Goal: Task Accomplishment & Management: Manage account settings

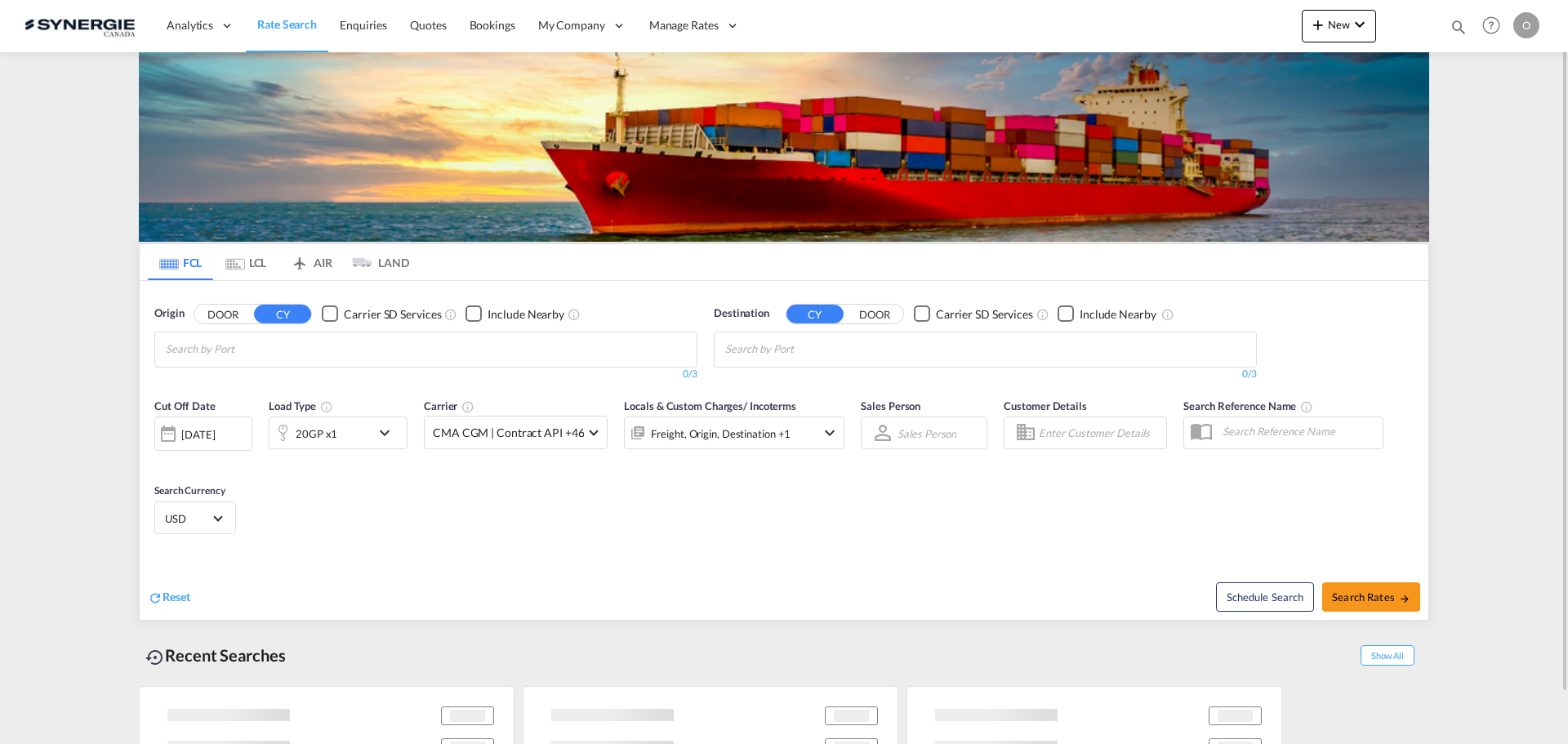
click at [1456, 24] on md-icon "icon-magnify" at bounding box center [1458, 27] width 18 height 18
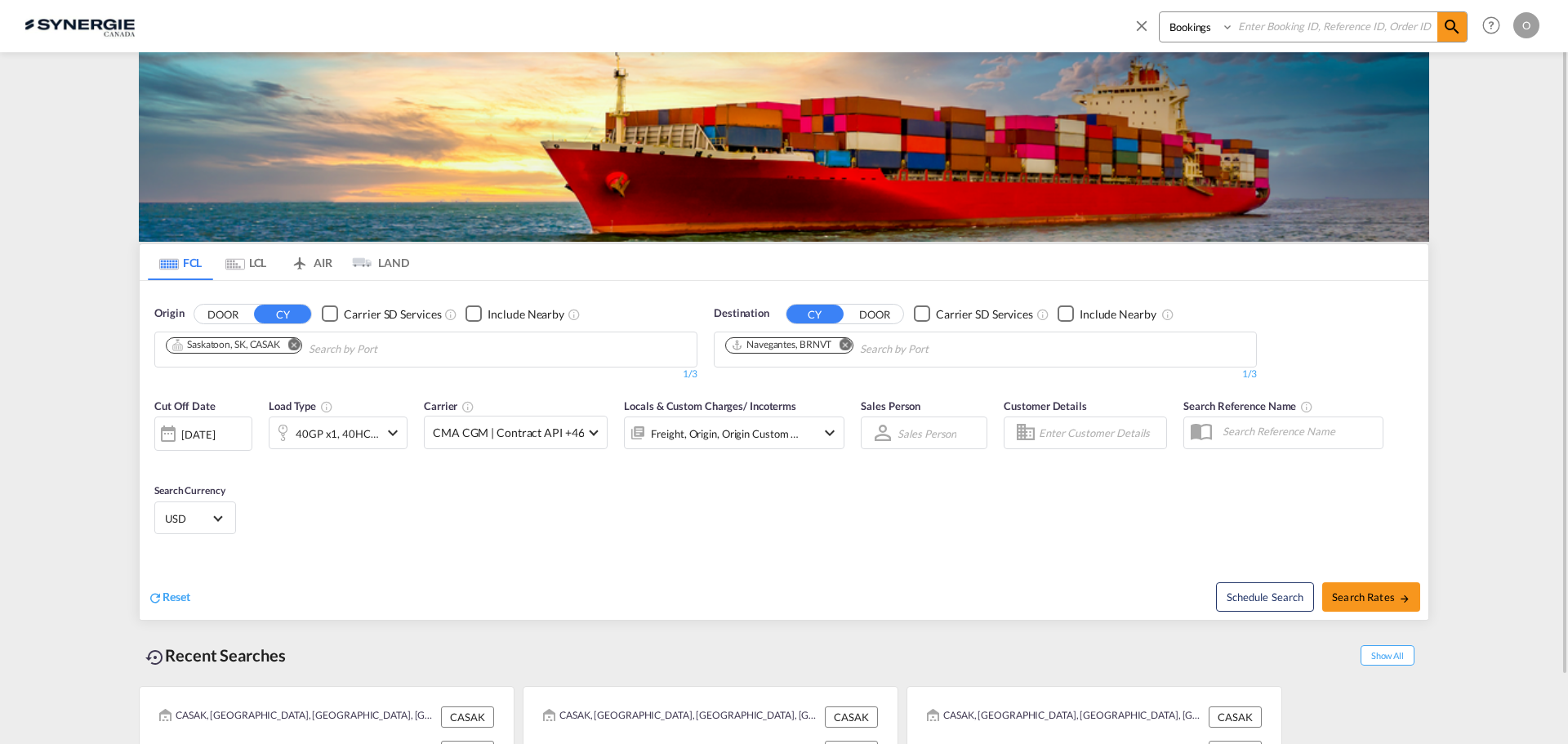
click at [1140, 27] on md-icon "icon-close" at bounding box center [1141, 25] width 18 height 18
click at [1459, 23] on md-icon "icon-magnify" at bounding box center [1458, 27] width 18 height 18
click at [1204, 24] on select "Bookings Quotes Enquiries" at bounding box center [1198, 27] width 78 height 29
select select "Quotes"
click at [1160, 12] on select "Bookings Quotes Enquiries" at bounding box center [1198, 27] width 78 height 29
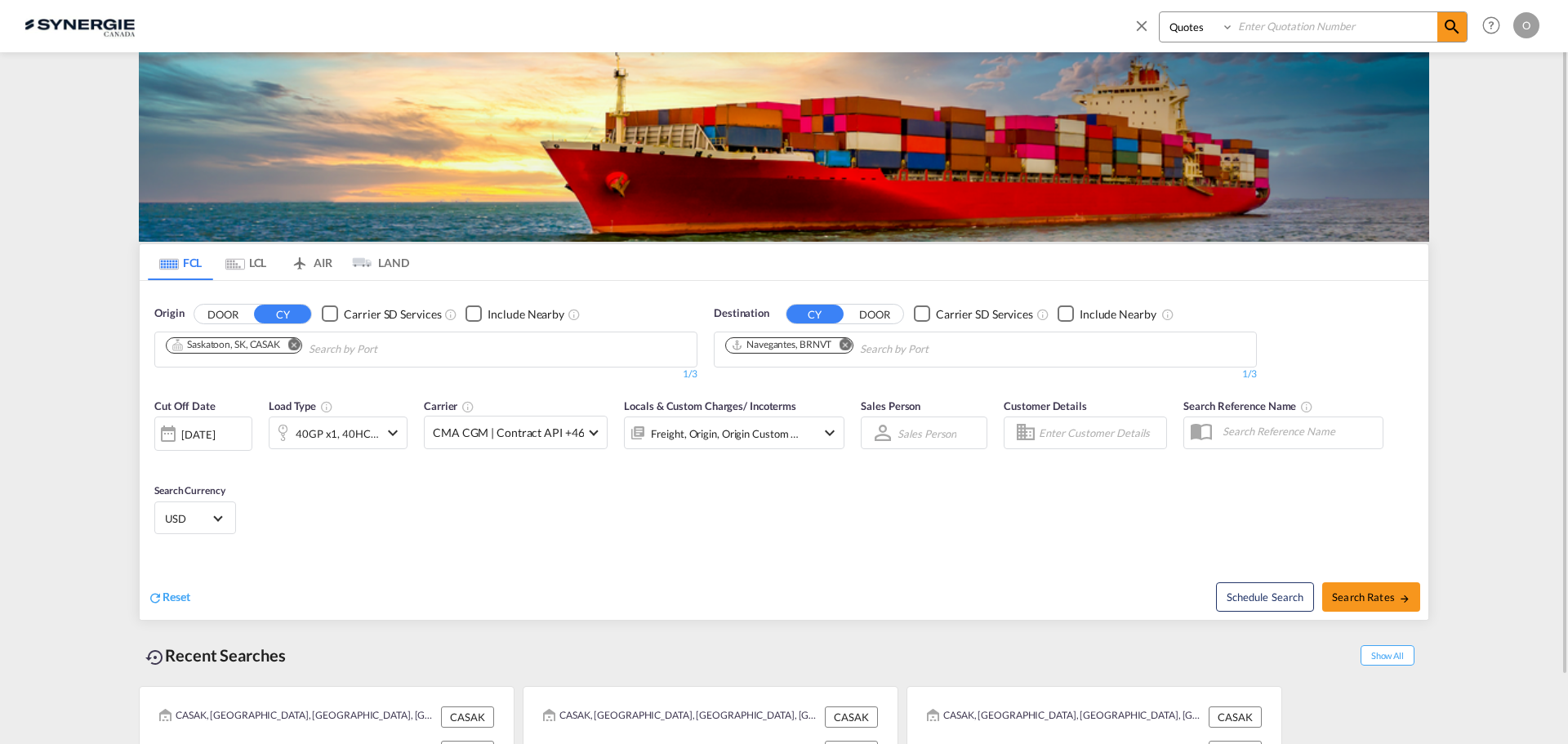
click at [1279, 30] on input at bounding box center [1335, 26] width 204 height 28
paste input "SYC000014857"
type input "SYC000014857"
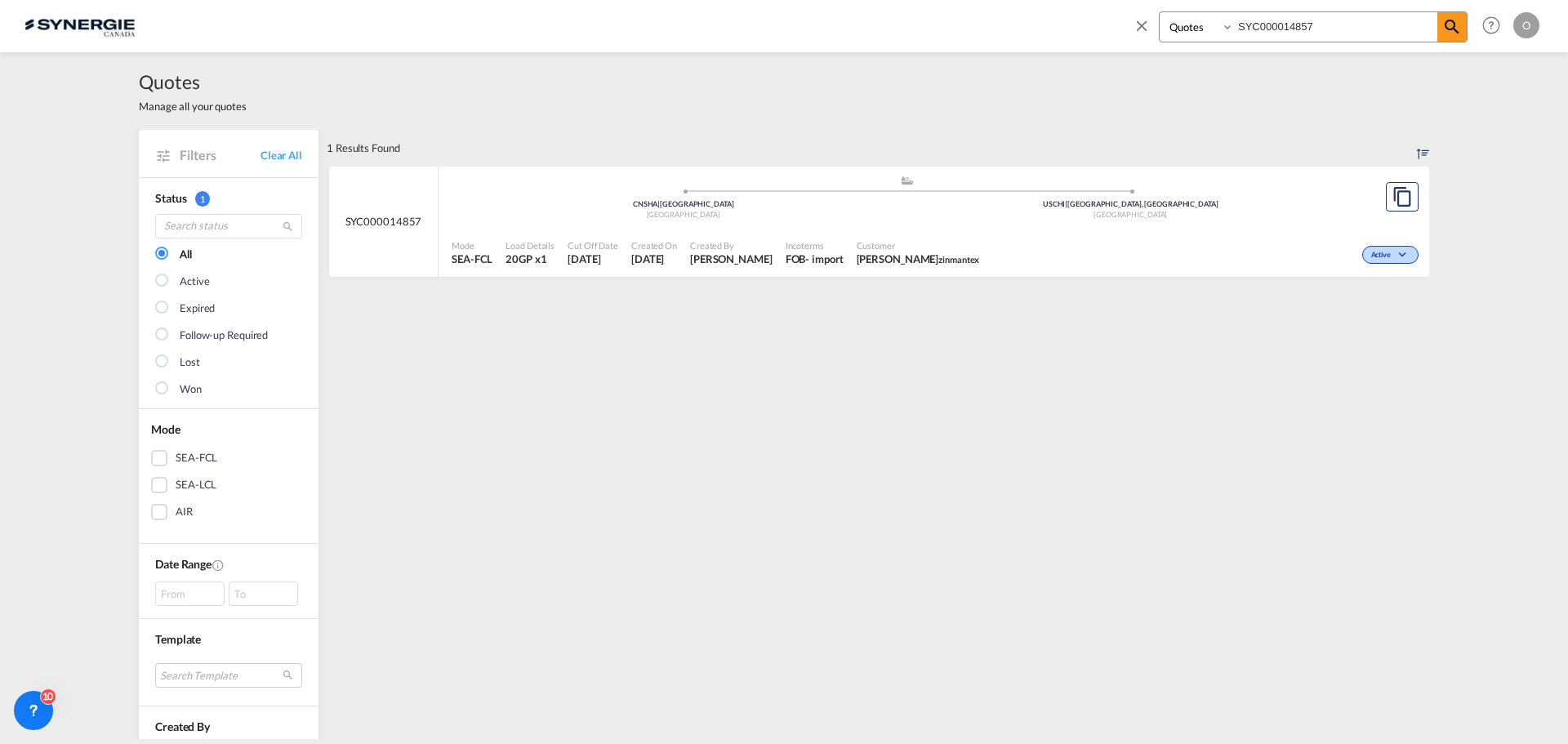
click at [980, 244] on span "Customer" at bounding box center [918, 245] width 123 height 12
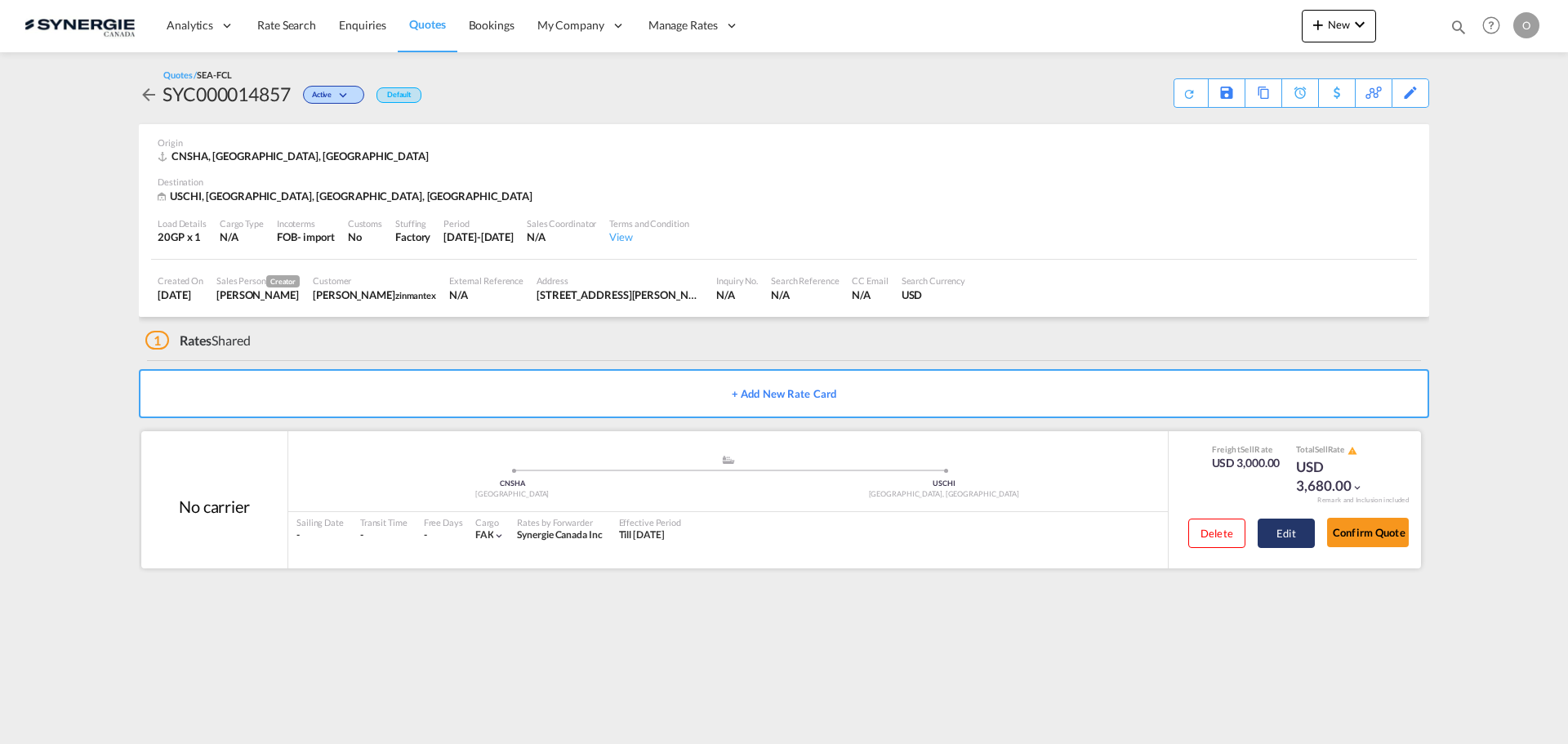
click at [1272, 523] on button "Edit" at bounding box center [1286, 533] width 57 height 29
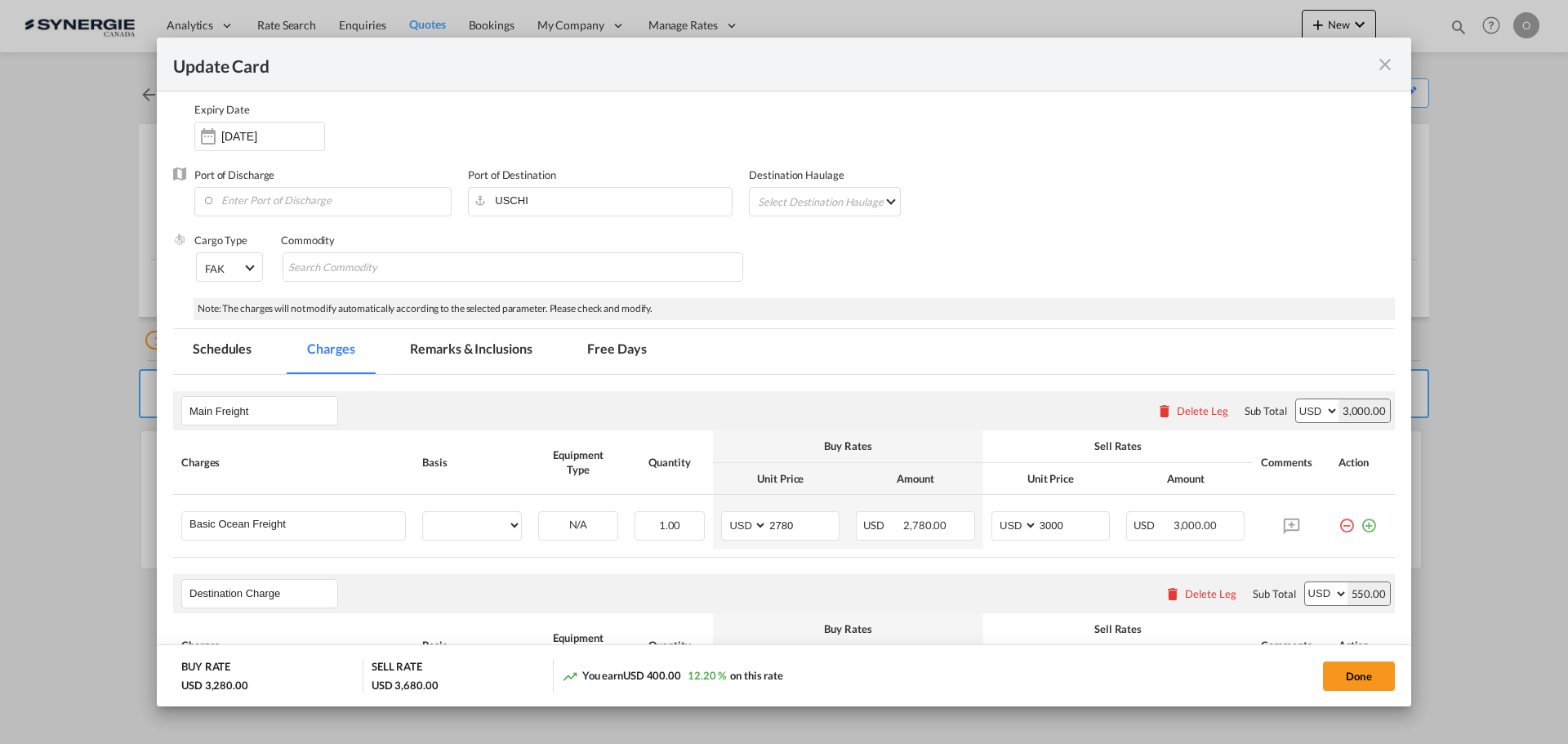
select select "per container"
select select "per B/L"
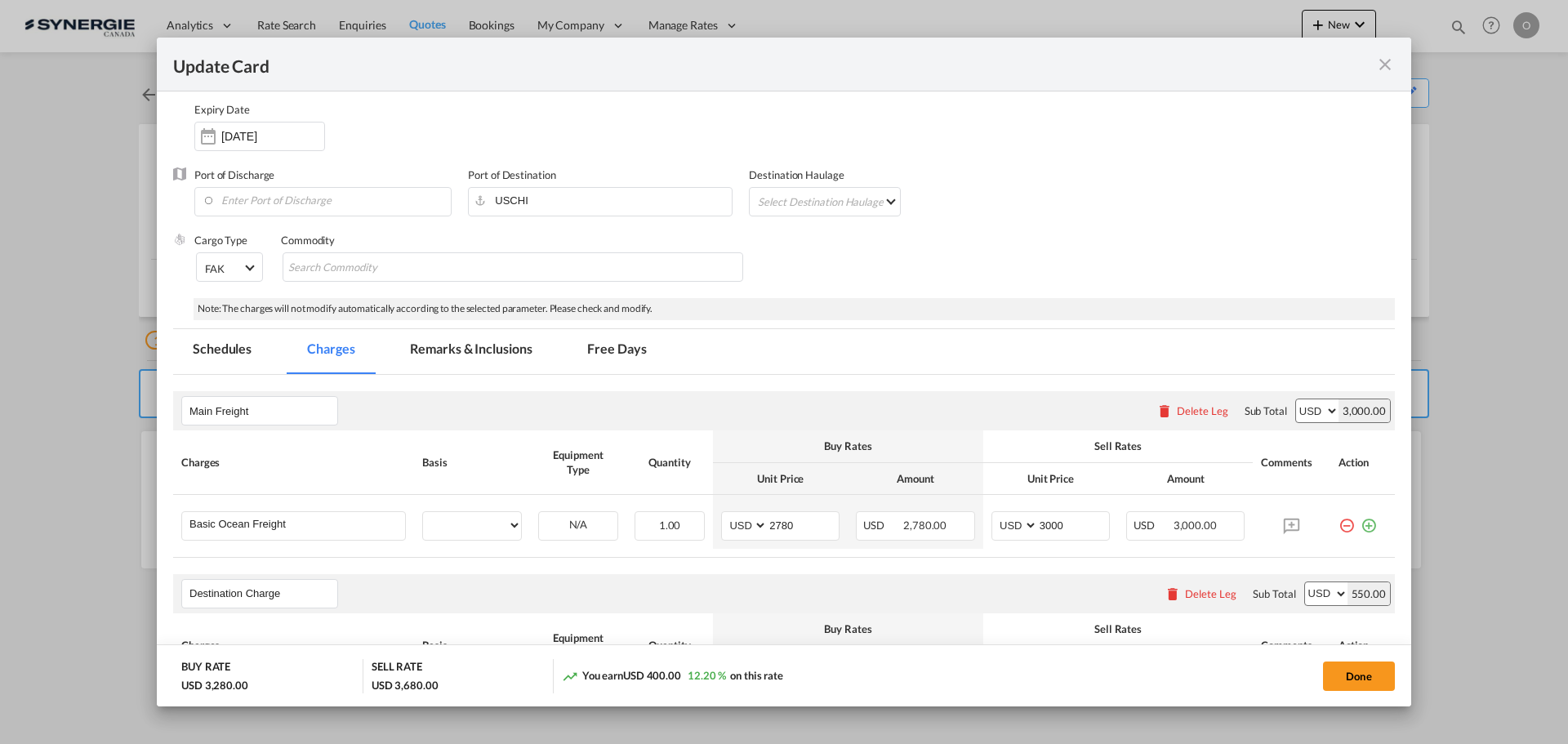
select select "per B/L"
select select "per shipment"
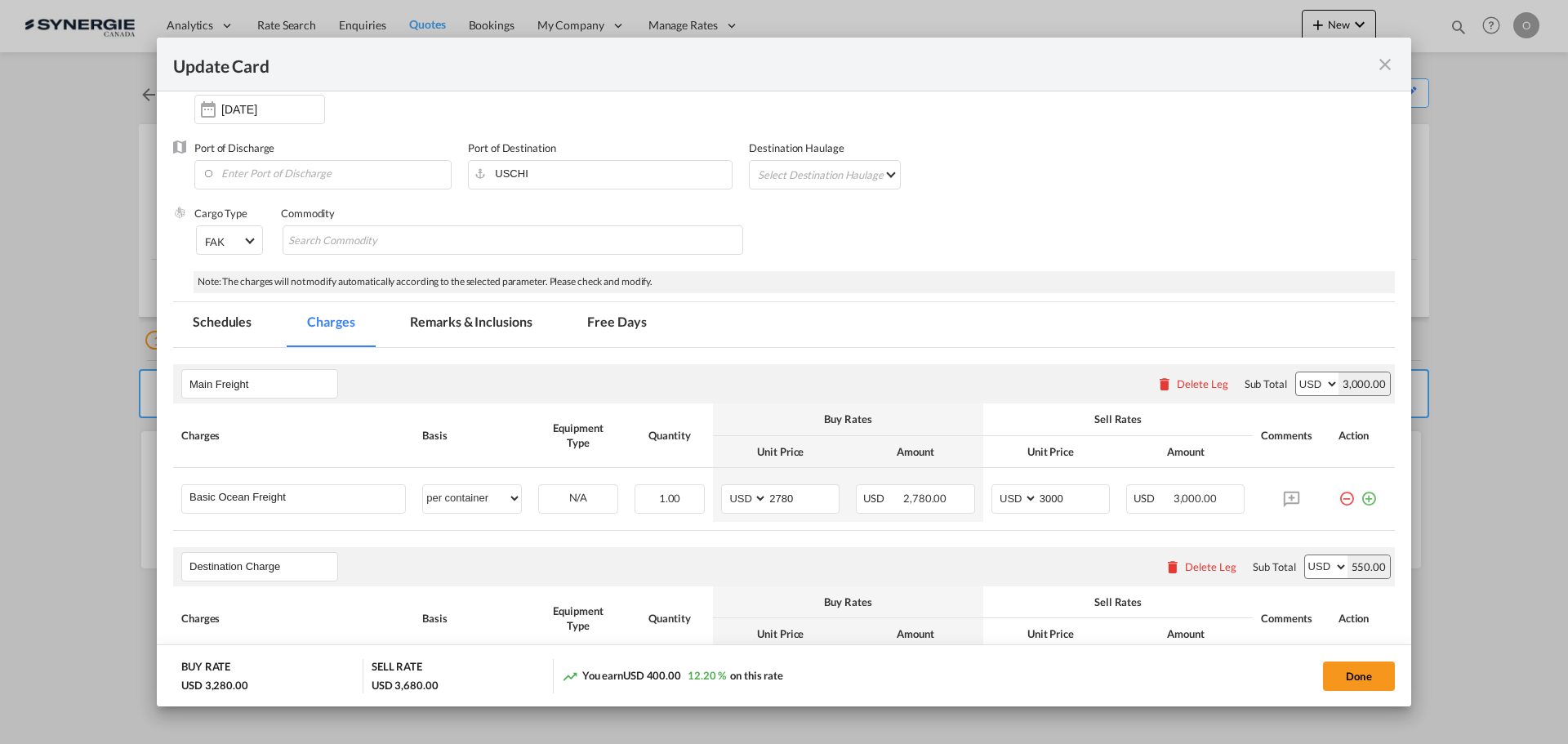
scroll to position [245, 0]
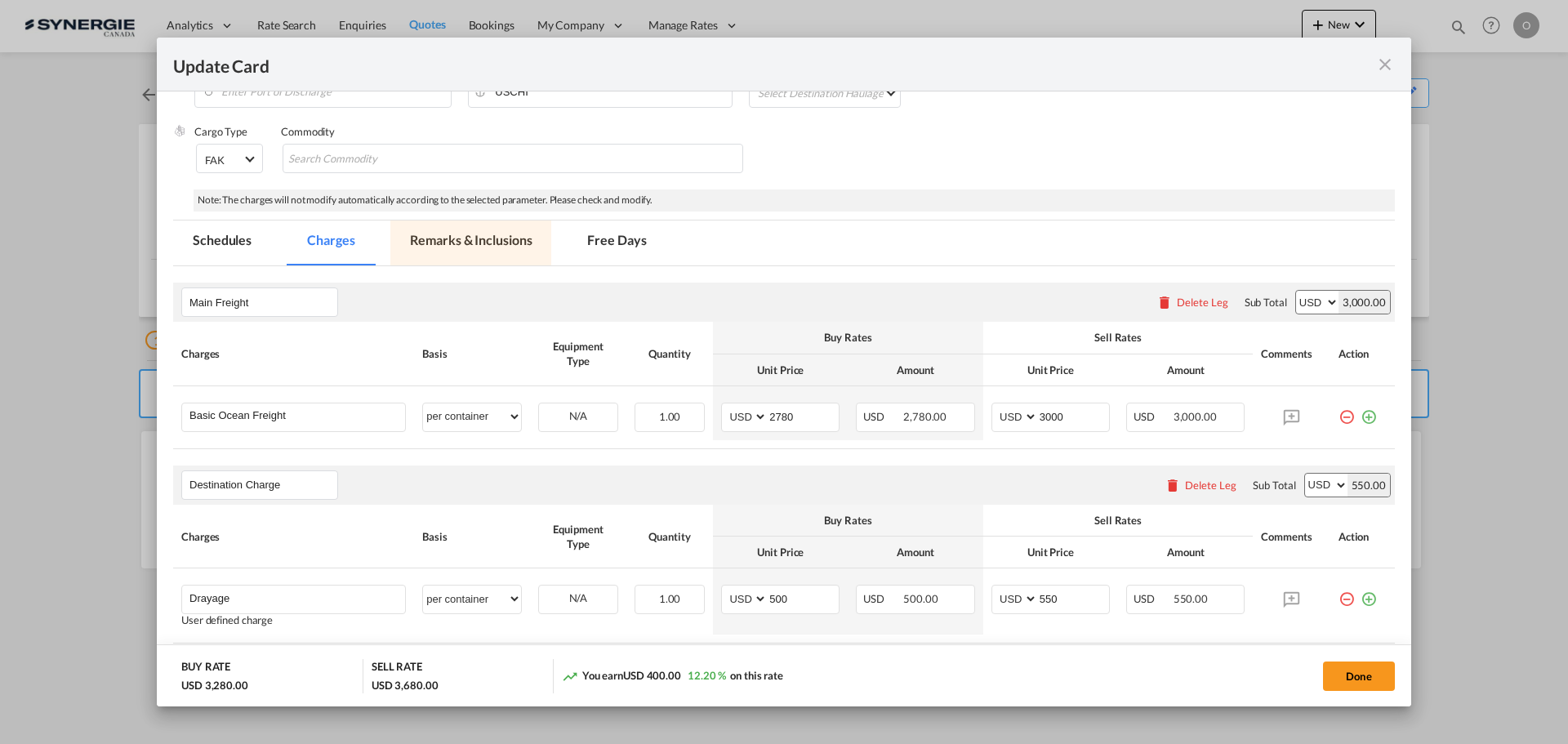
click at [488, 253] on md-tab-item "Remarks & Inclusions" at bounding box center [470, 243] width 161 height 45
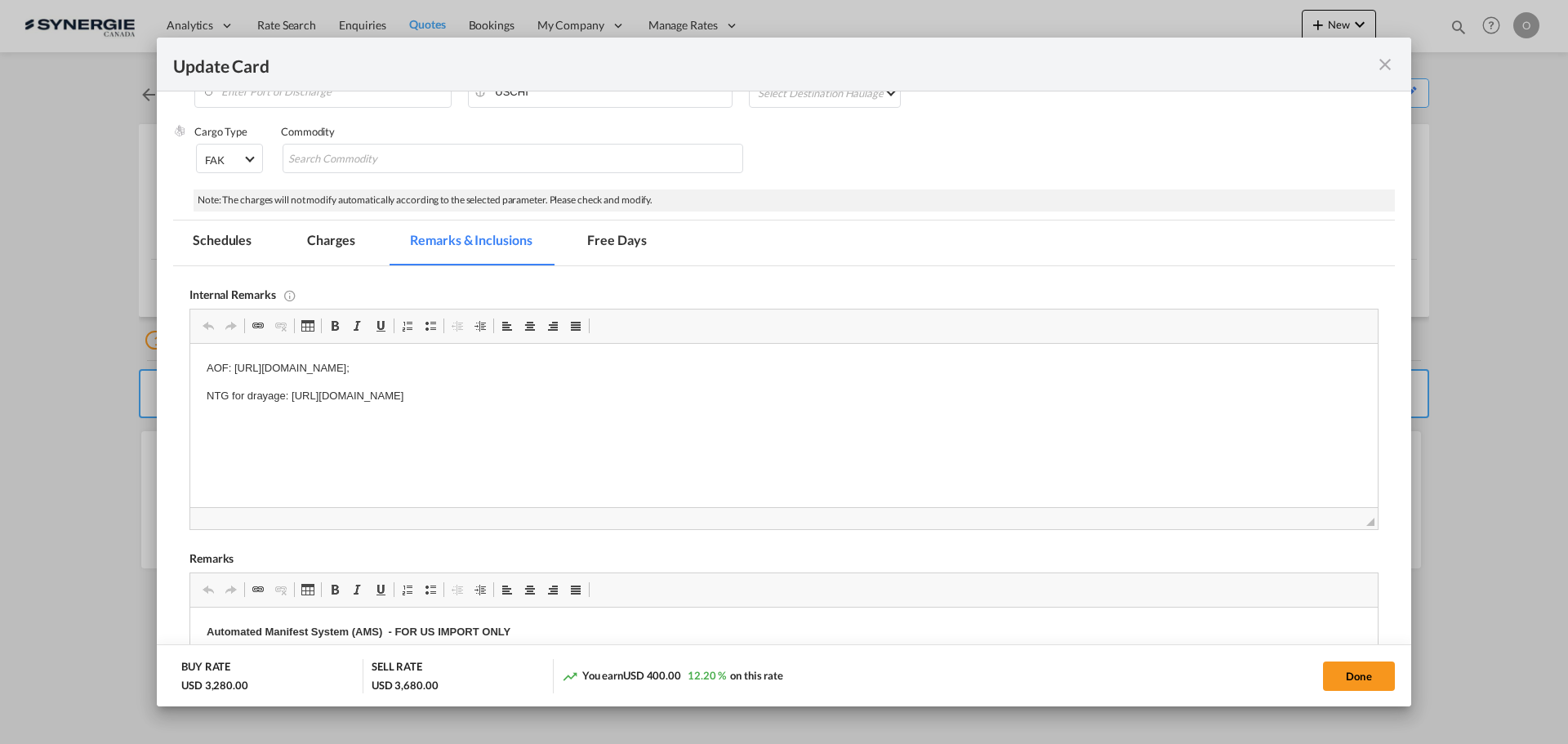
scroll to position [0, 0]
drag, startPoint x: 707, startPoint y: 365, endPoint x: 256, endPoint y: 340, distance: 451.7
click at [691, 387] on p "NTG for drayage: [URL][DOMAIN_NAME]" at bounding box center [784, 396] width 1155 height 17
click at [699, 365] on p "AOF: [URL][DOMAIN_NAME];" at bounding box center [784, 369] width 1155 height 17
drag, startPoint x: 687, startPoint y: 364, endPoint x: 235, endPoint y: 350, distance: 452.2
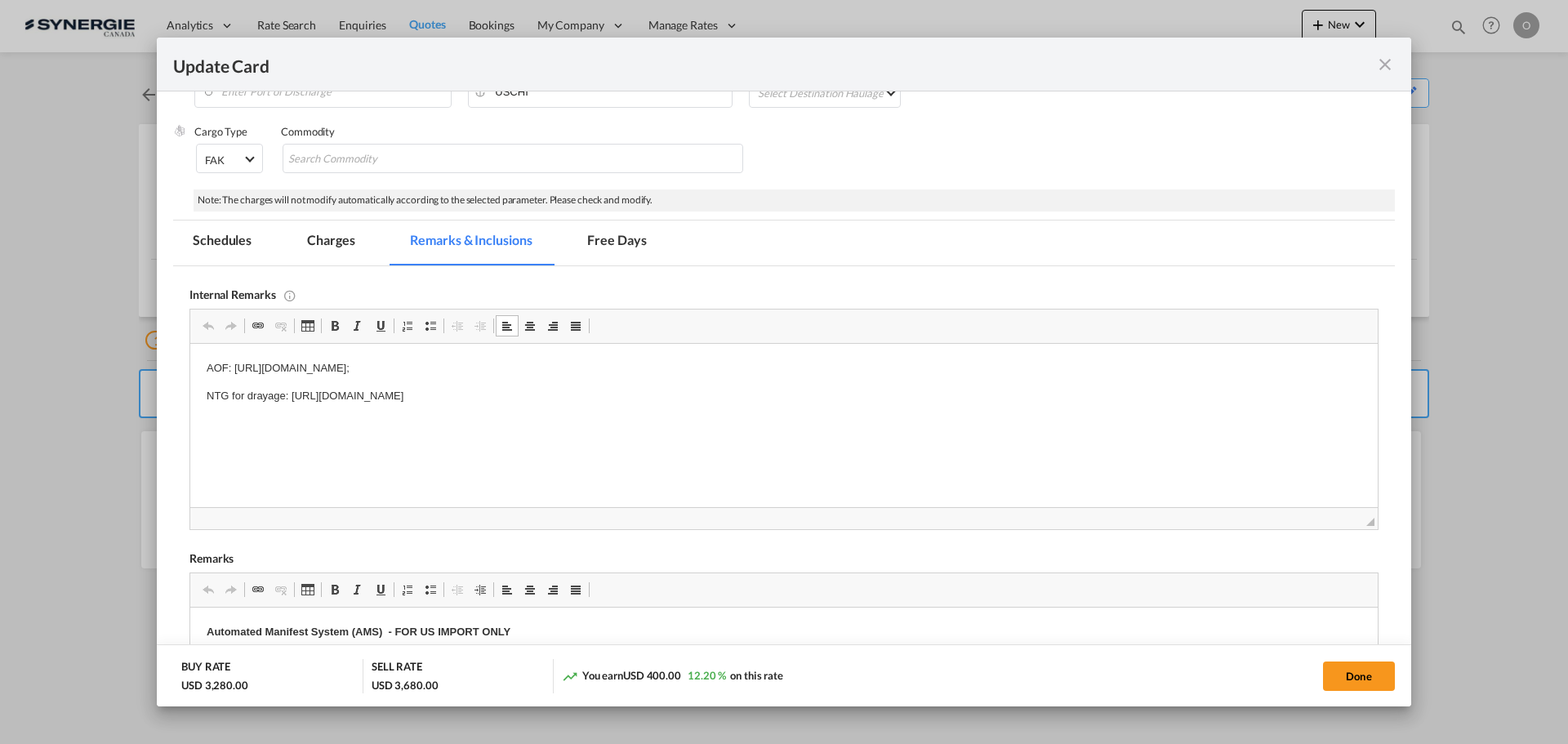
click at [235, 350] on html "AOF: [URL][DOMAIN_NAME]; NTG for drayage: [URL][DOMAIN_NAME]" at bounding box center [784, 382] width 1187 height 78
copy p "[URL][DOMAIN_NAME]"
click at [721, 392] on p "NTG for drayage: [URL][DOMAIN_NAME]" at bounding box center [784, 396] width 1155 height 17
drag, startPoint x: 756, startPoint y: 393, endPoint x: 292, endPoint y: 390, distance: 464.0
click at [292, 390] on p "NTG for drayage: [URL][DOMAIN_NAME]" at bounding box center [784, 396] width 1155 height 17
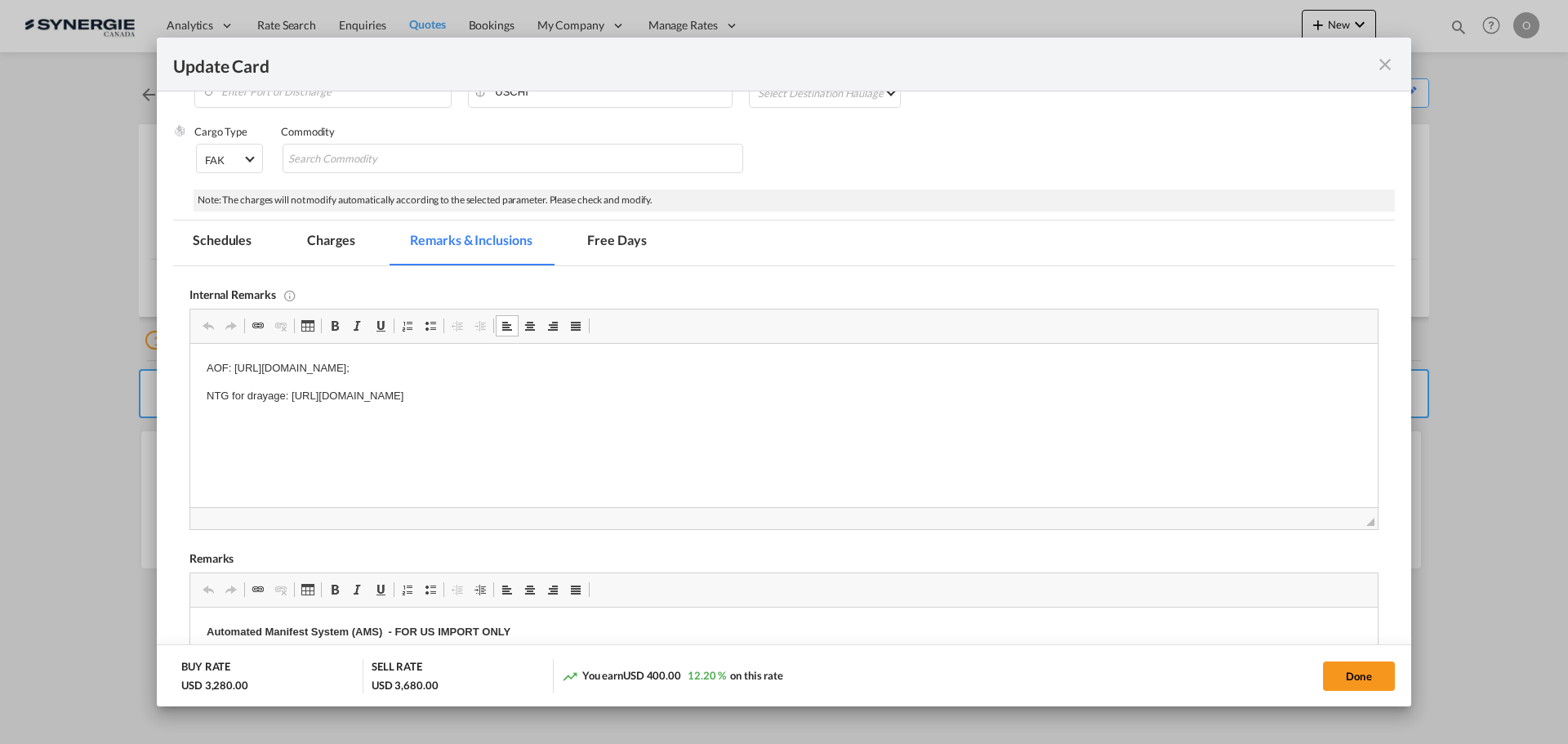
copy p "[URL][DOMAIN_NAME]"
click at [1380, 62] on md-icon "icon-close fg-AAA8AD m-0 pointer" at bounding box center [1385, 64] width 20 height 20
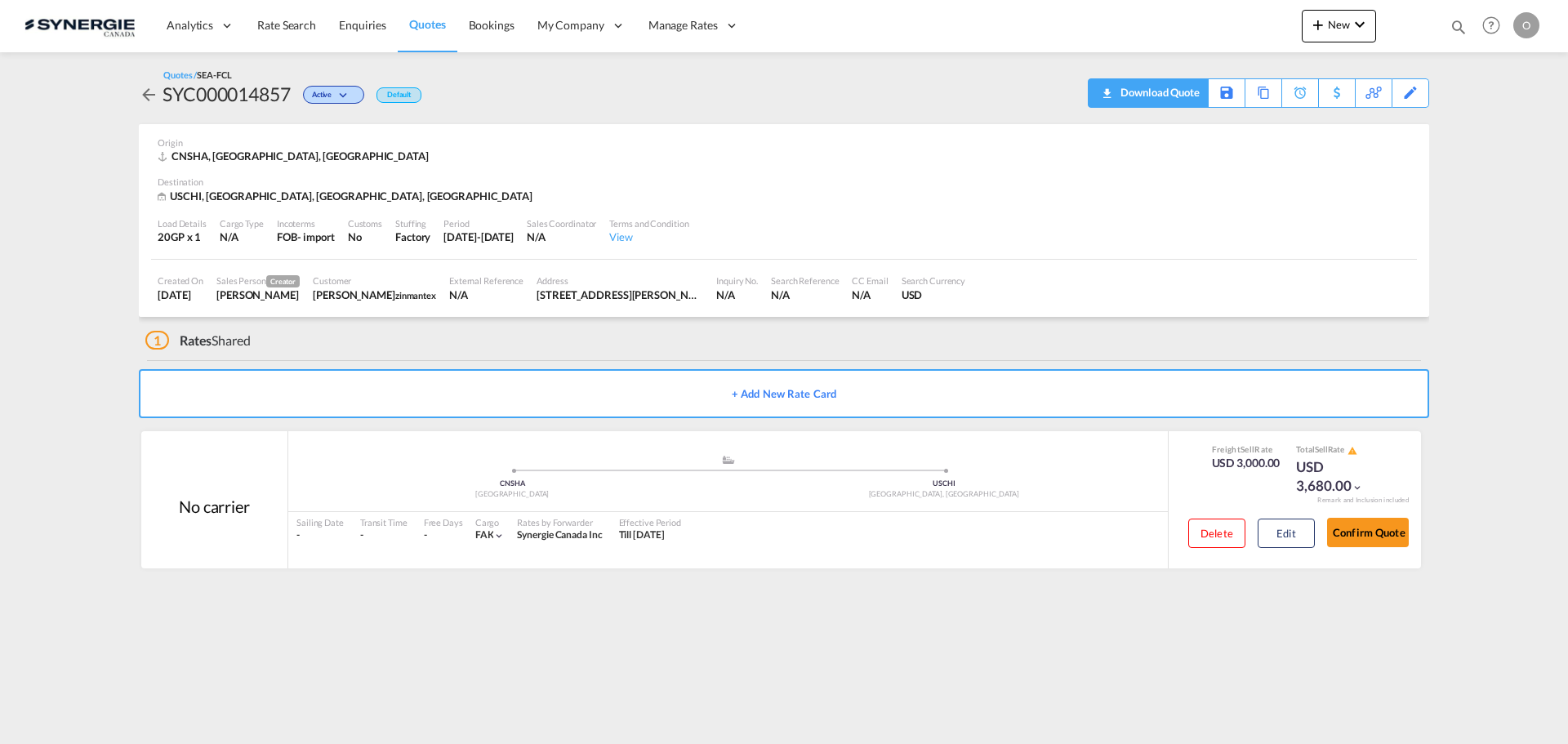
click at [1129, 96] on div "Download Quote" at bounding box center [1157, 92] width 83 height 27
click at [1281, 530] on button "Edit" at bounding box center [1286, 533] width 57 height 29
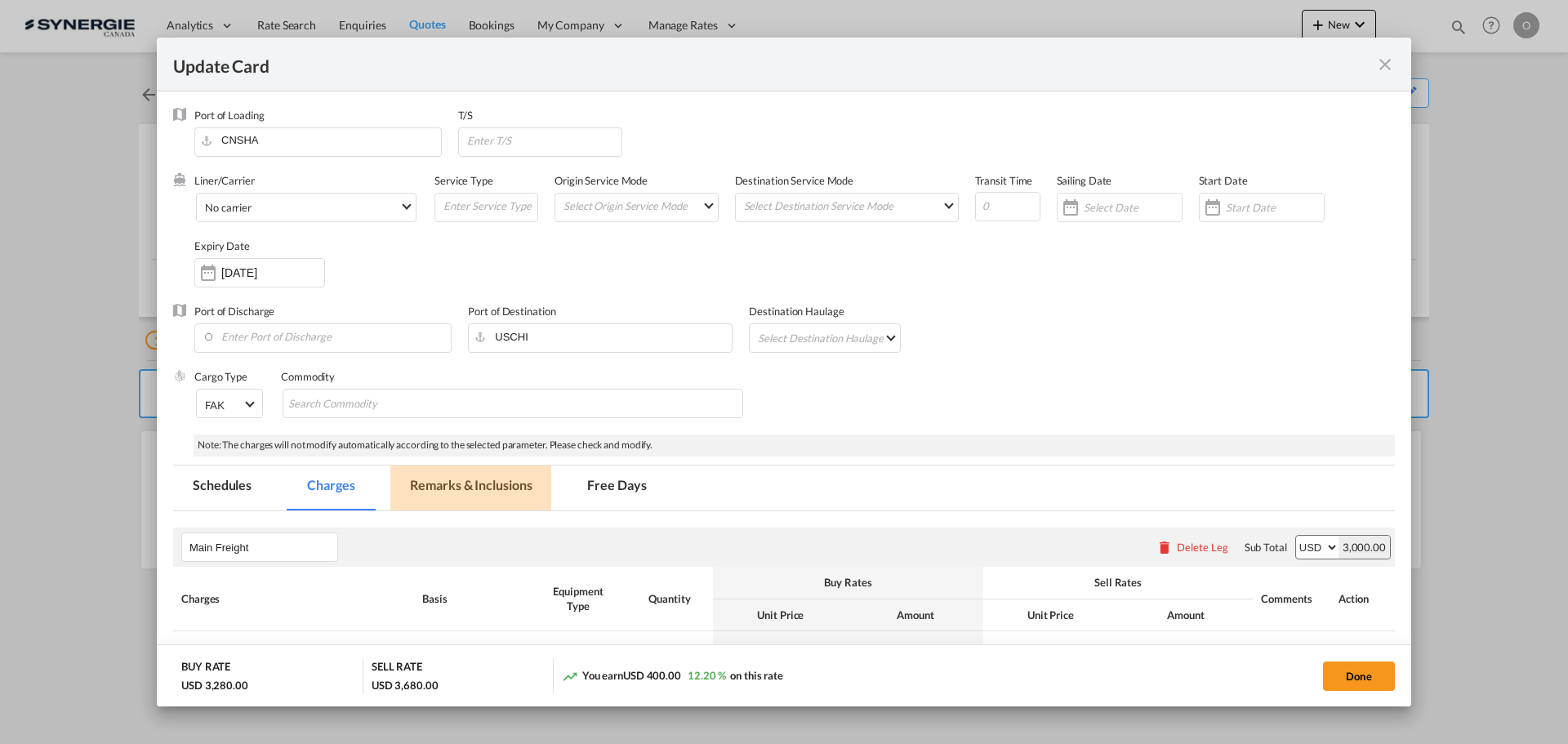
click at [470, 484] on md-tab-item "Remarks & Inclusions" at bounding box center [470, 487] width 161 height 45
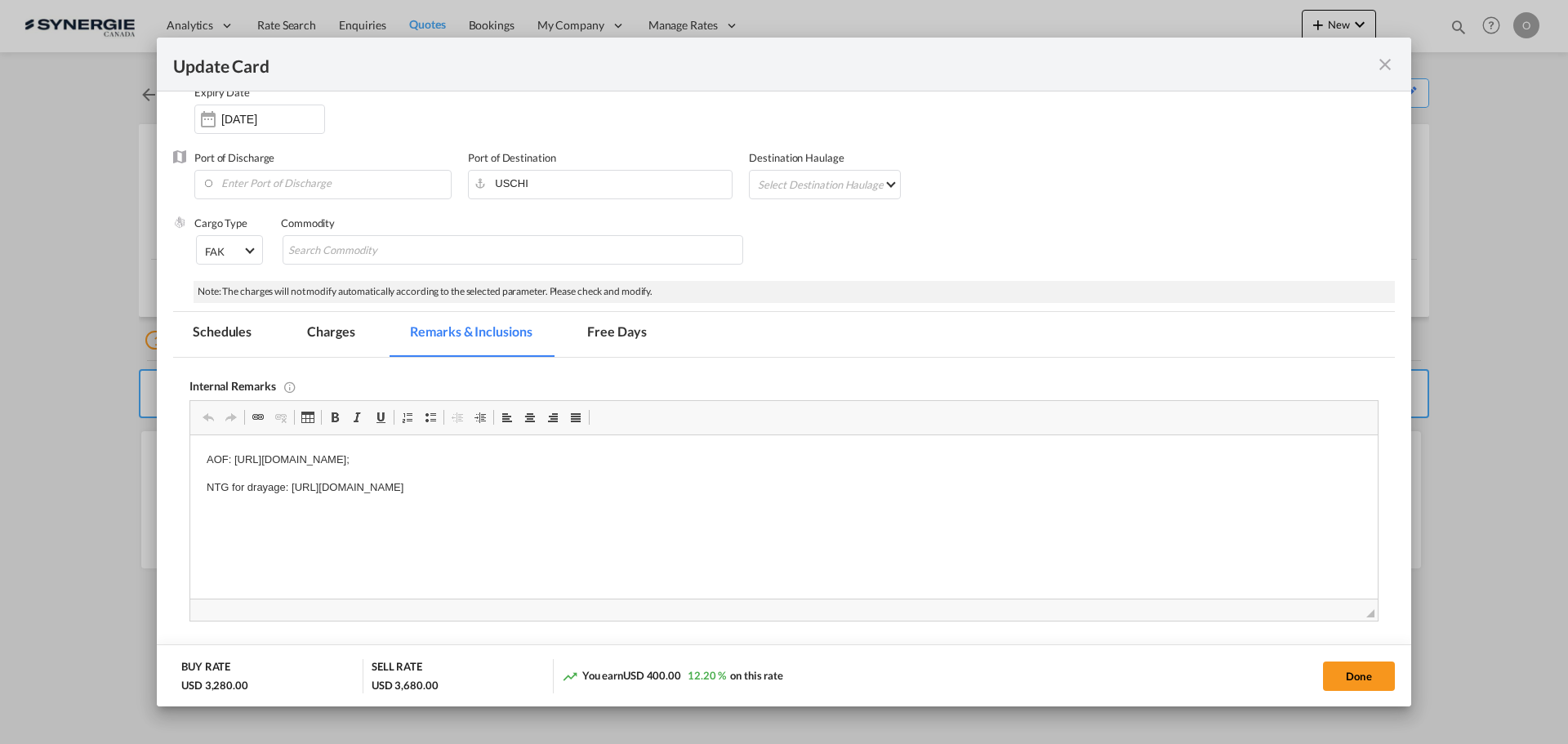
scroll to position [163, 0]
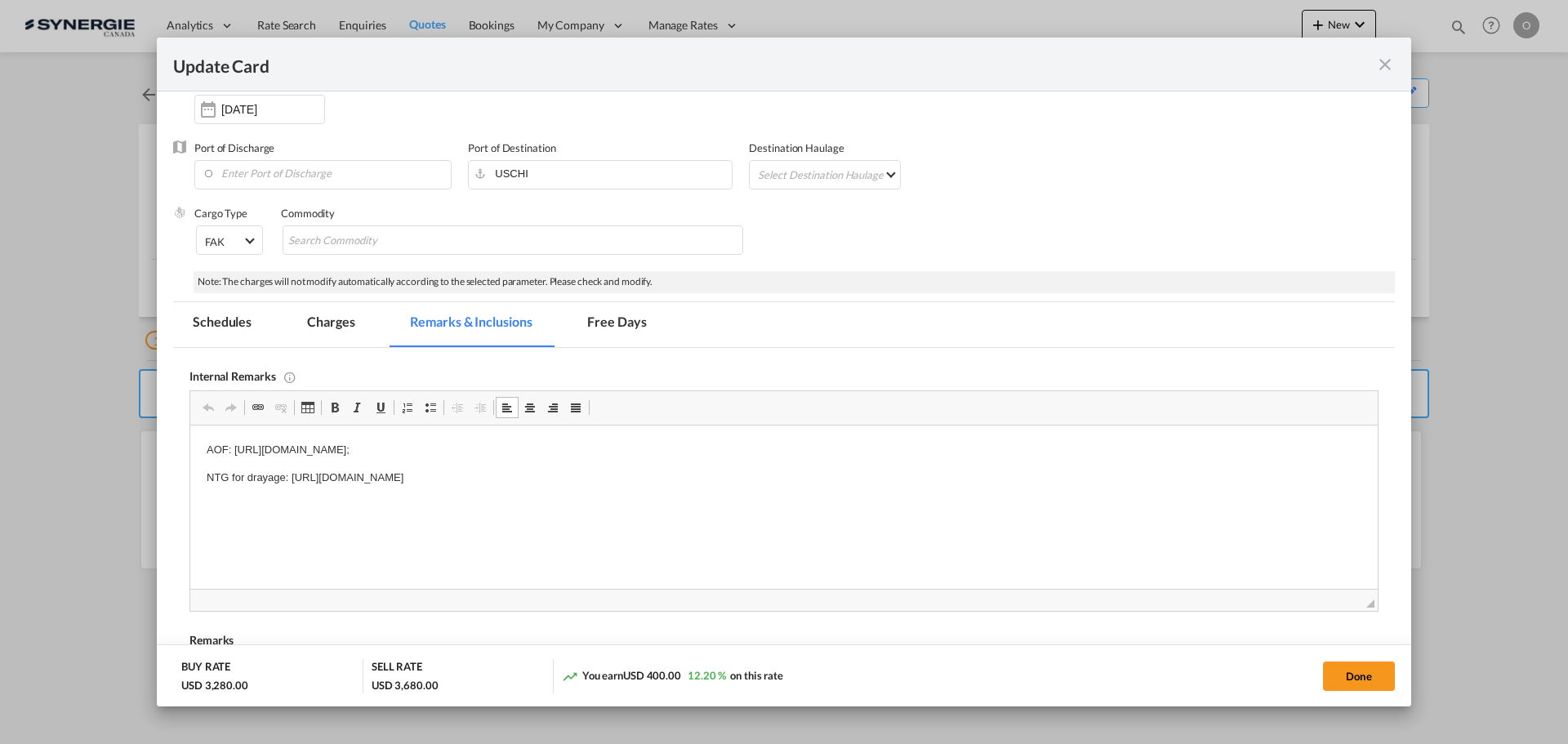
drag, startPoint x: 725, startPoint y: 473, endPoint x: 291, endPoint y: 476, distance: 434.0
click at [291, 476] on p "NTG for drayage: [URL][DOMAIN_NAME]" at bounding box center [784, 478] width 1155 height 17
copy p "[URL][DOMAIN_NAME]"
drag, startPoint x: 1382, startPoint y: 66, endPoint x: 1465, endPoint y: 47, distance: 85.1
click at [1382, 66] on md-icon "icon-close fg-AAA8AD m-0 pointer" at bounding box center [1385, 64] width 20 height 20
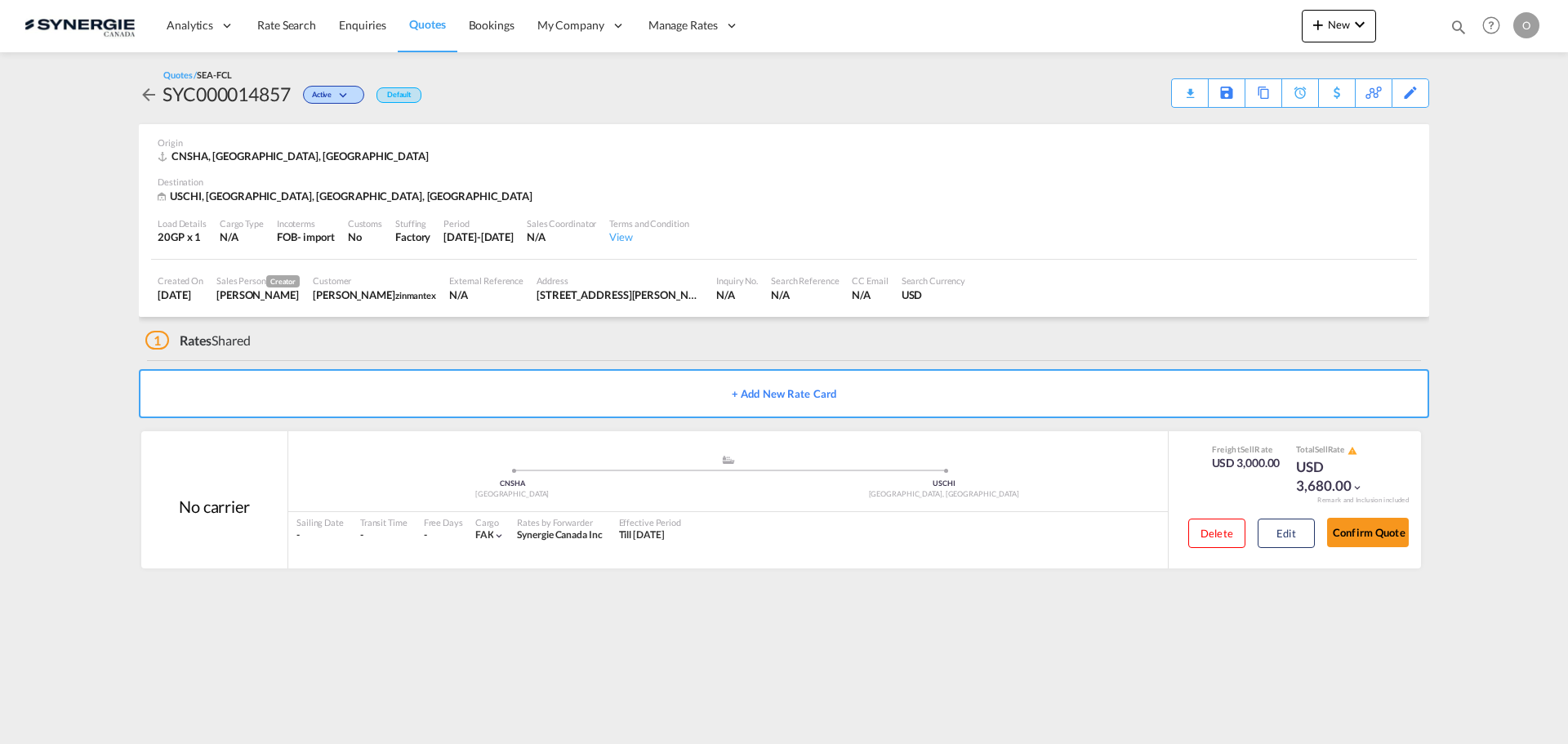
drag, startPoint x: 1456, startPoint y: 22, endPoint x: 1440, endPoint y: 35, distance: 20.6
click at [1456, 20] on md-icon "icon-magnify" at bounding box center [1458, 27] width 18 height 18
click at [1237, 21] on input at bounding box center [1335, 26] width 204 height 28
drag, startPoint x: 1196, startPoint y: 30, endPoint x: 1204, endPoint y: 38, distance: 11.3
click at [1196, 30] on select "Bookings Quotes Enquiries" at bounding box center [1198, 27] width 78 height 29
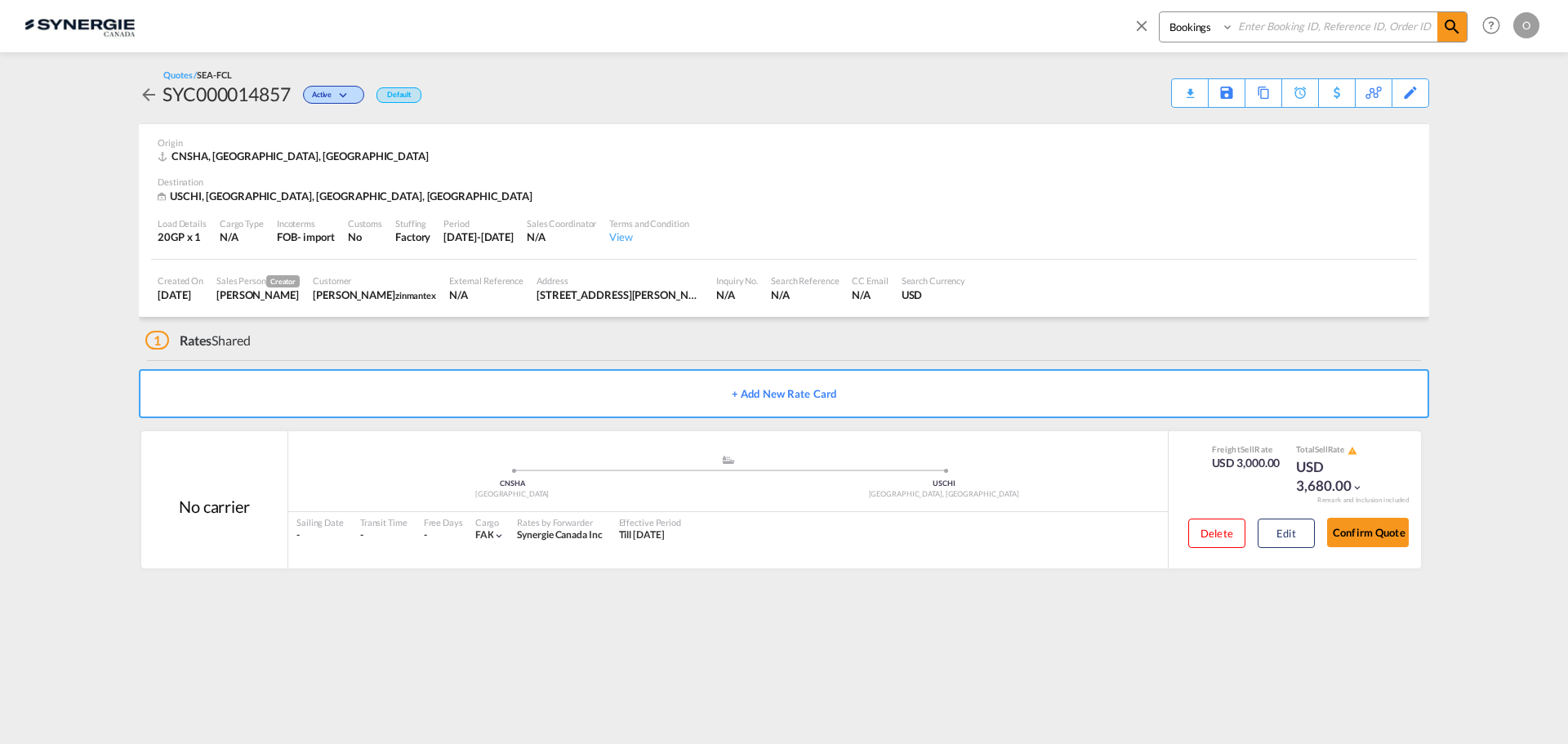
select select "Quotes"
click at [1160, 12] on select "Bookings Quotes Enquiries" at bounding box center [1198, 27] width 78 height 29
click at [1293, 34] on input at bounding box center [1335, 26] width 204 height 28
paste input "SYC000014846"
type input "SYC000014846"
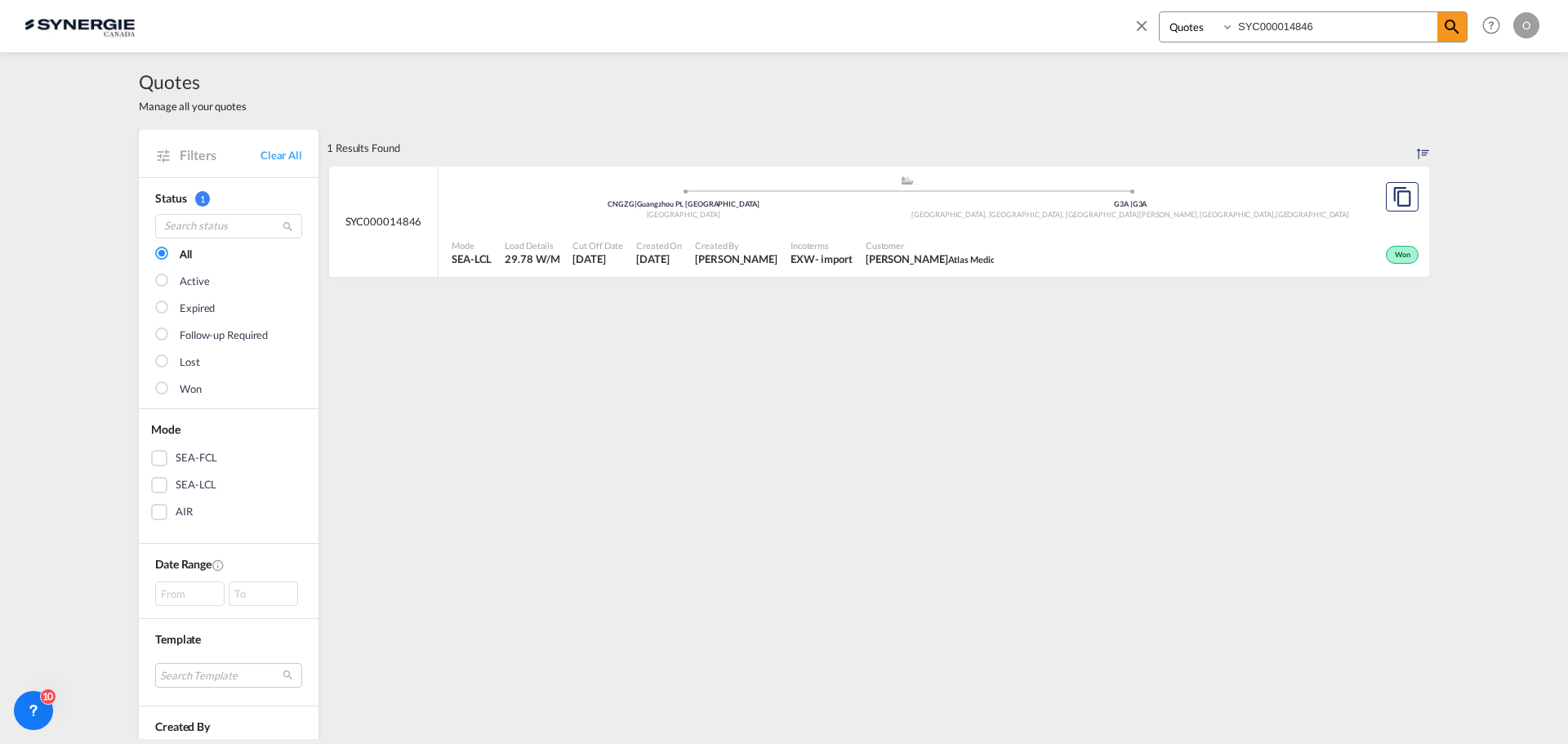
click at [775, 234] on div "Created By [PERSON_NAME]" at bounding box center [737, 253] width 96 height 41
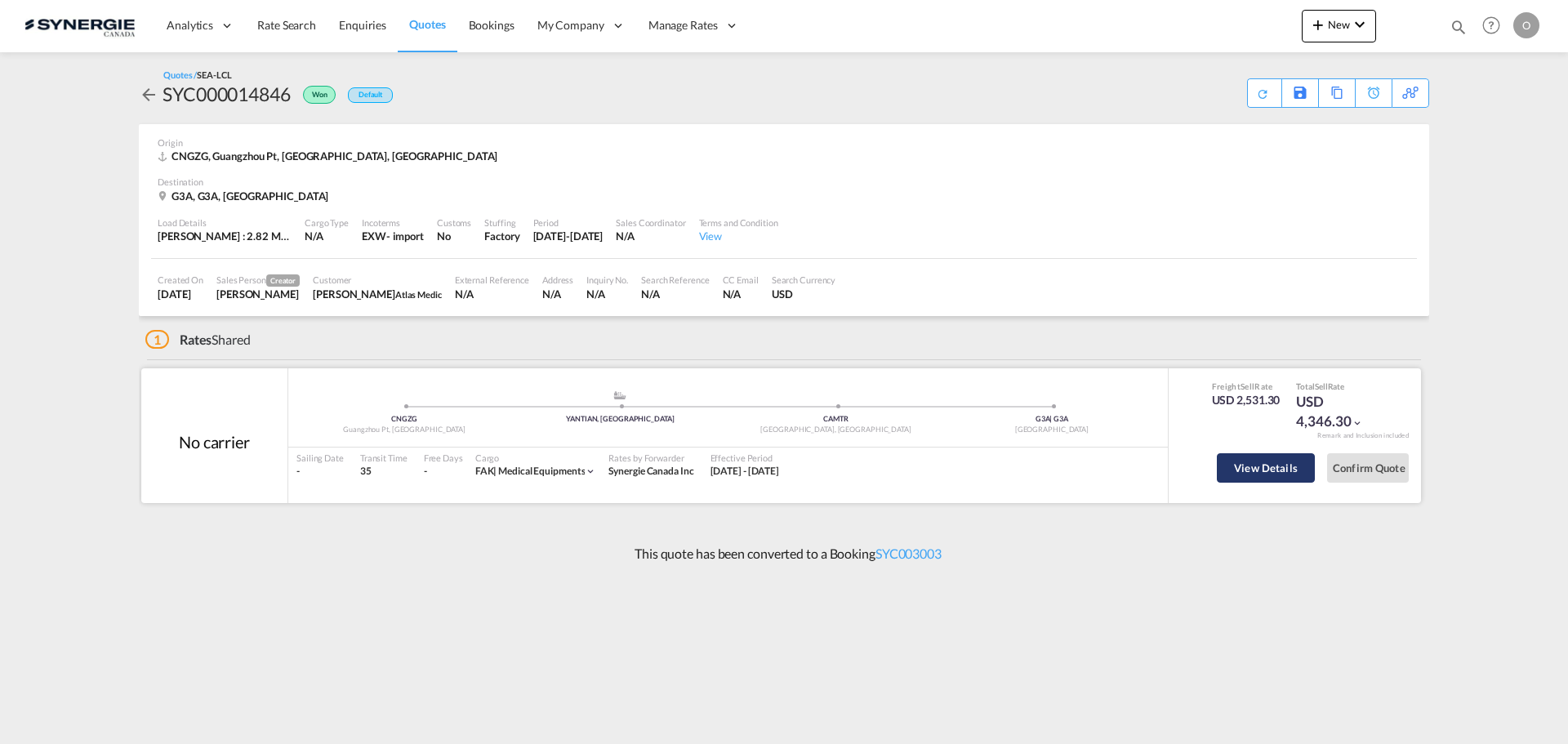
click at [1268, 477] on button "View Details" at bounding box center [1265, 468] width 98 height 29
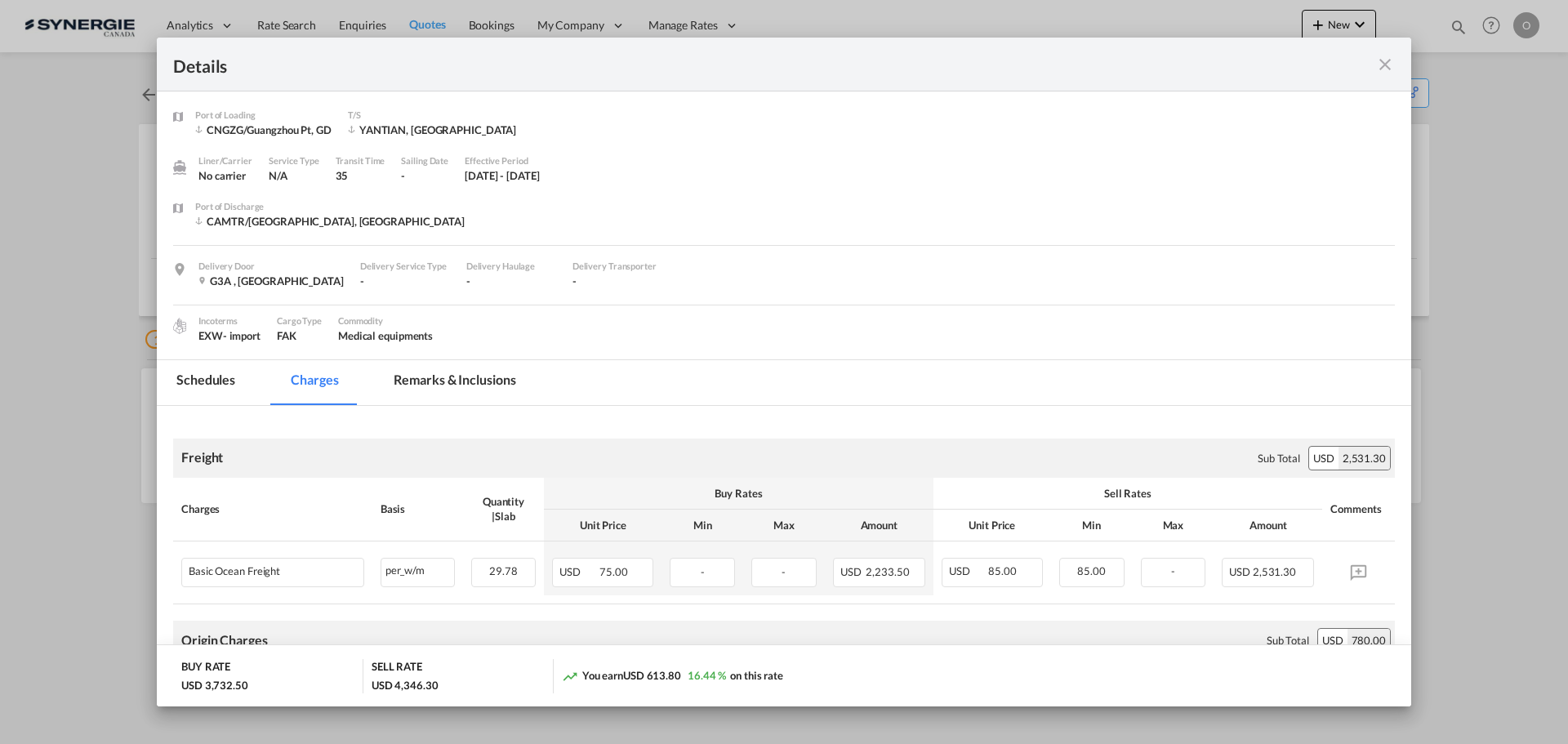
scroll to position [327, 0]
